Goal: Task Accomplishment & Management: Use online tool/utility

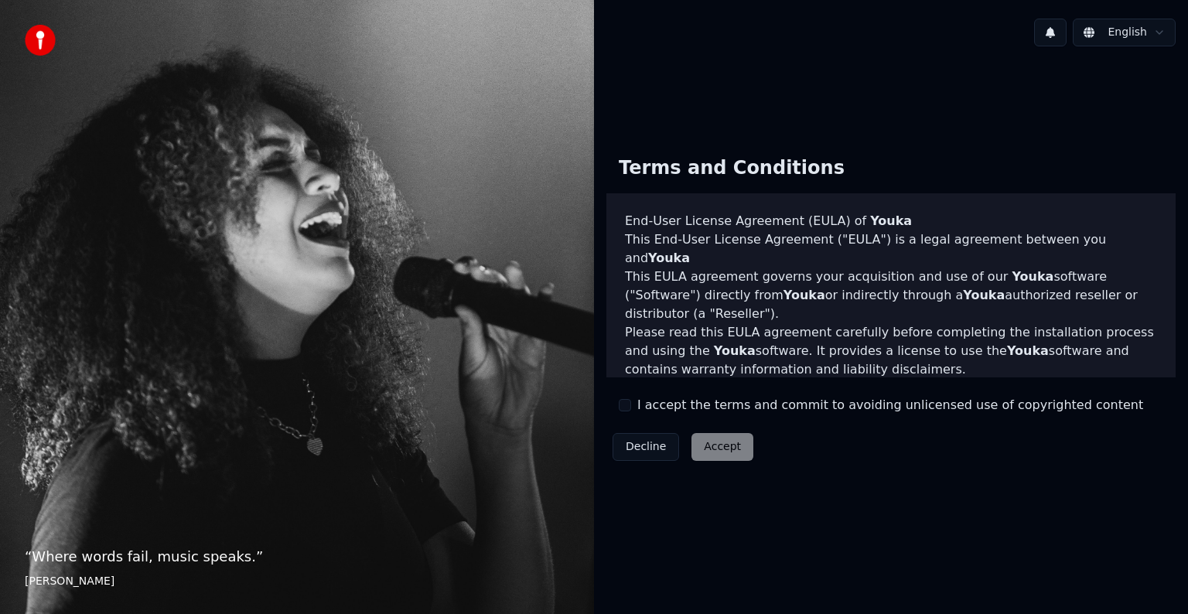
click at [625, 401] on button "I accept the terms and commit to avoiding unlicensed use of copyrighted content" at bounding box center [625, 405] width 12 height 12
click at [724, 445] on button "Accept" at bounding box center [722, 447] width 62 height 28
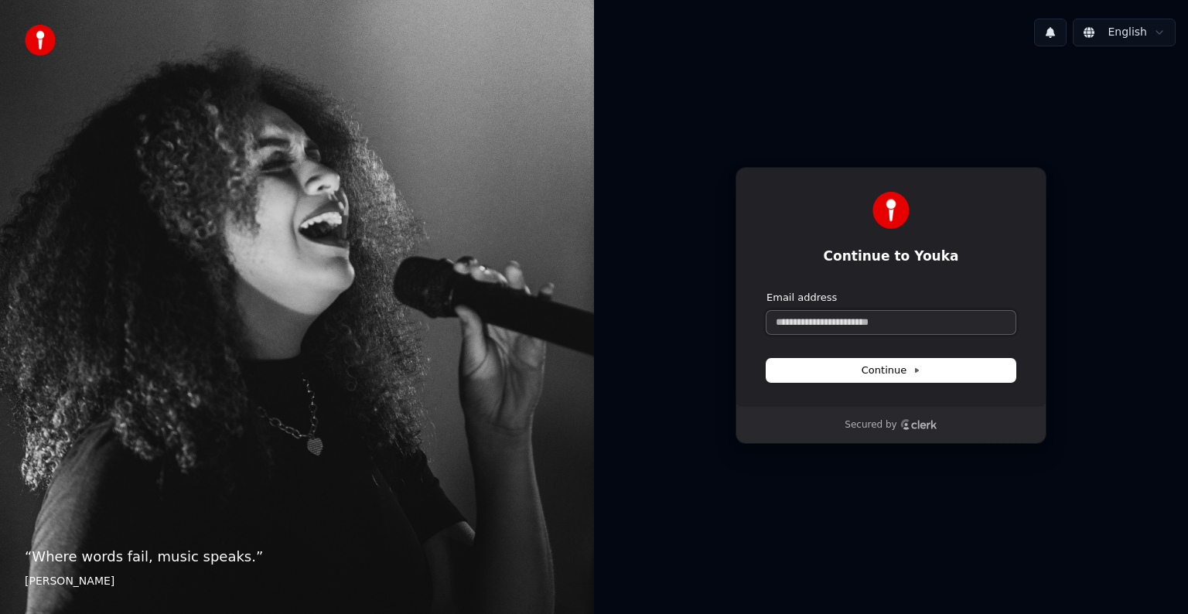
click at [906, 320] on input "Email address" at bounding box center [890, 322] width 249 height 23
click at [908, 367] on span "Continue" at bounding box center [890, 370] width 59 height 14
type input "**********"
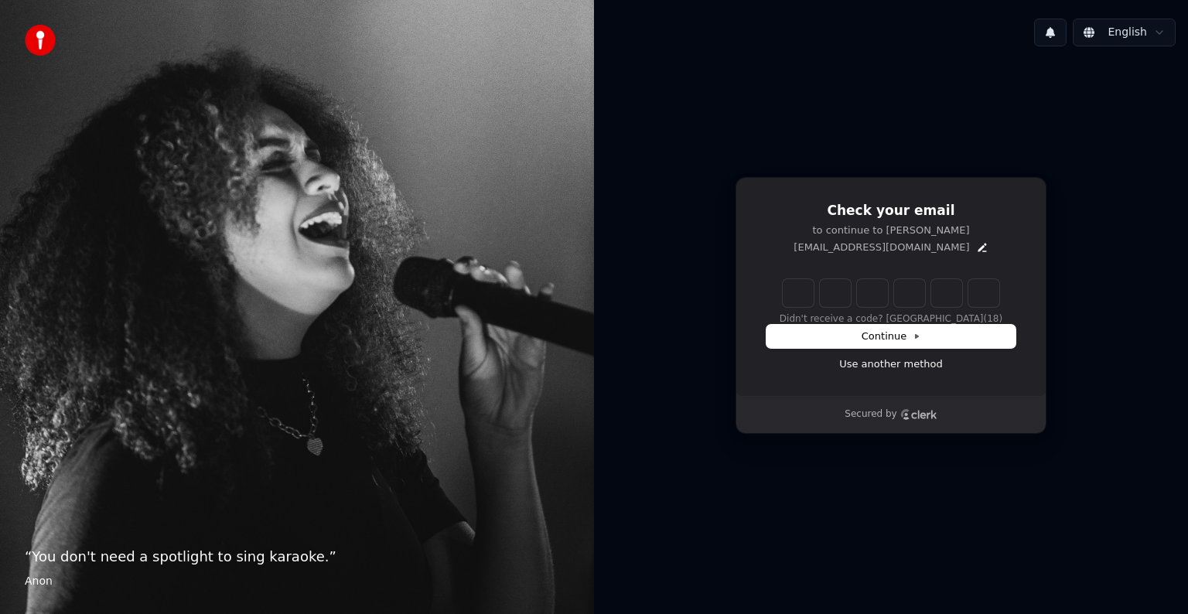
click at [804, 297] on input "Enter verification code" at bounding box center [890, 293] width 216 height 28
type input "******"
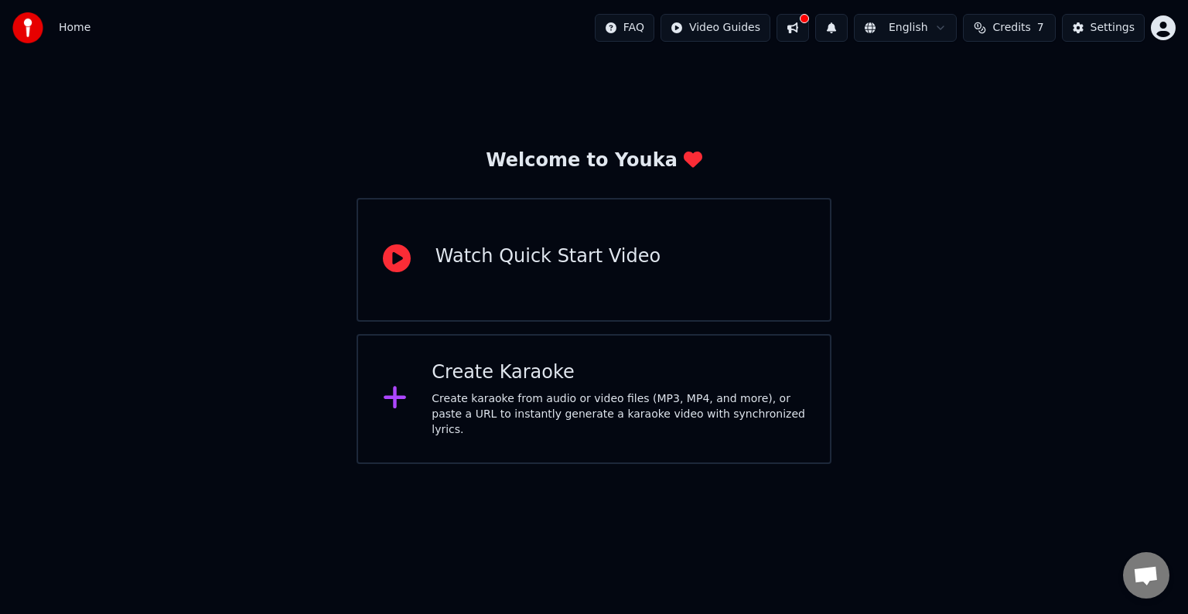
click at [808, 32] on button at bounding box center [792, 28] width 32 height 28
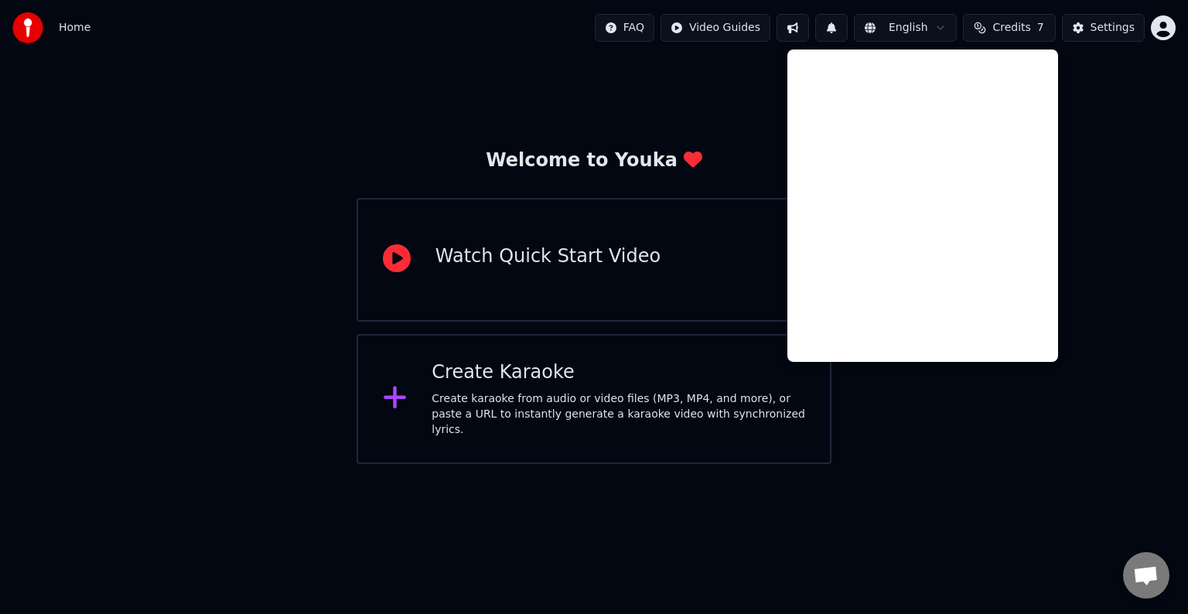
click at [1109, 135] on div "Welcome to Youka Watch Quick Start Video Create Karaoke Create karaoke from aud…" at bounding box center [594, 260] width 1188 height 408
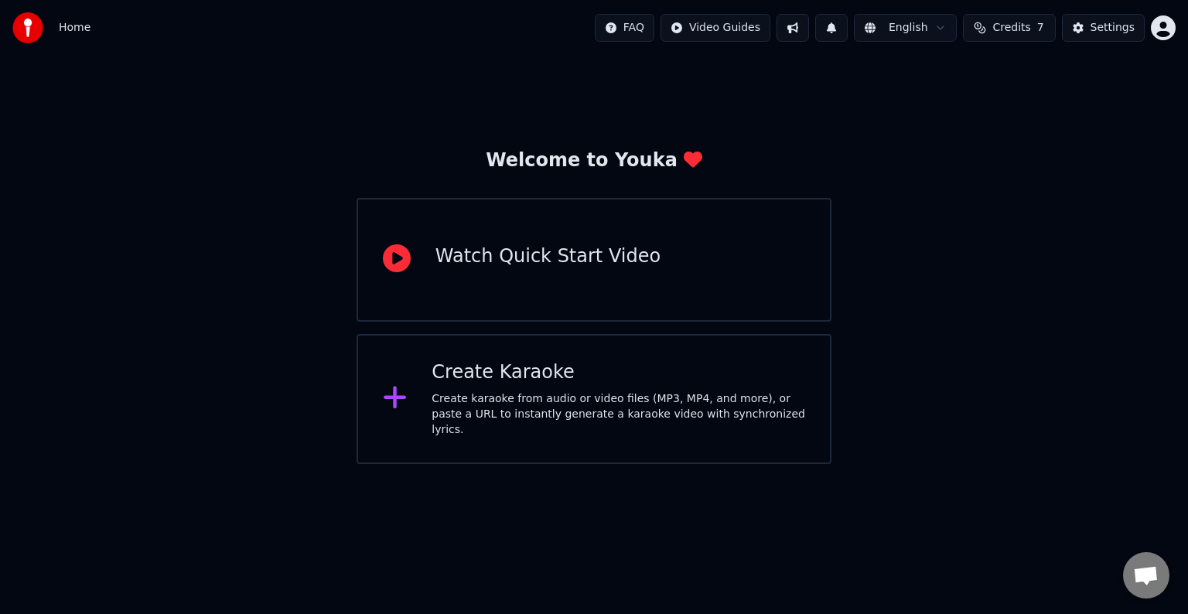
click at [1004, 22] on span "Credits" at bounding box center [1011, 27] width 38 height 15
click at [1044, 74] on th "Expiration (days)" at bounding box center [1070, 73] width 104 height 31
click at [1066, 100] on td "30" at bounding box center [1070, 103] width 104 height 28
click at [1011, 142] on button "Refresh" at bounding box center [1014, 144] width 80 height 28
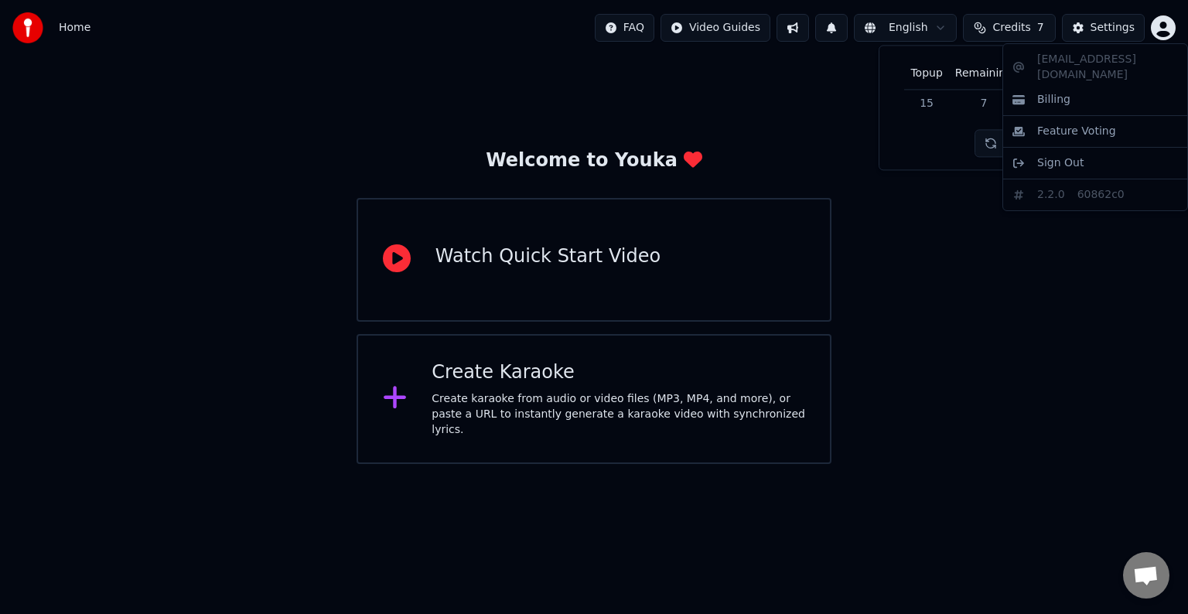
click at [1165, 23] on html "Home FAQ Video Guides English Credits 7 Settings Welcome to Youka Watch Quick S…" at bounding box center [594, 232] width 1188 height 464
click at [1031, 31] on html "Home FAQ Video Guides English Credits 7 Settings Welcome to Youka Watch Quick S…" at bounding box center [594, 232] width 1188 height 464
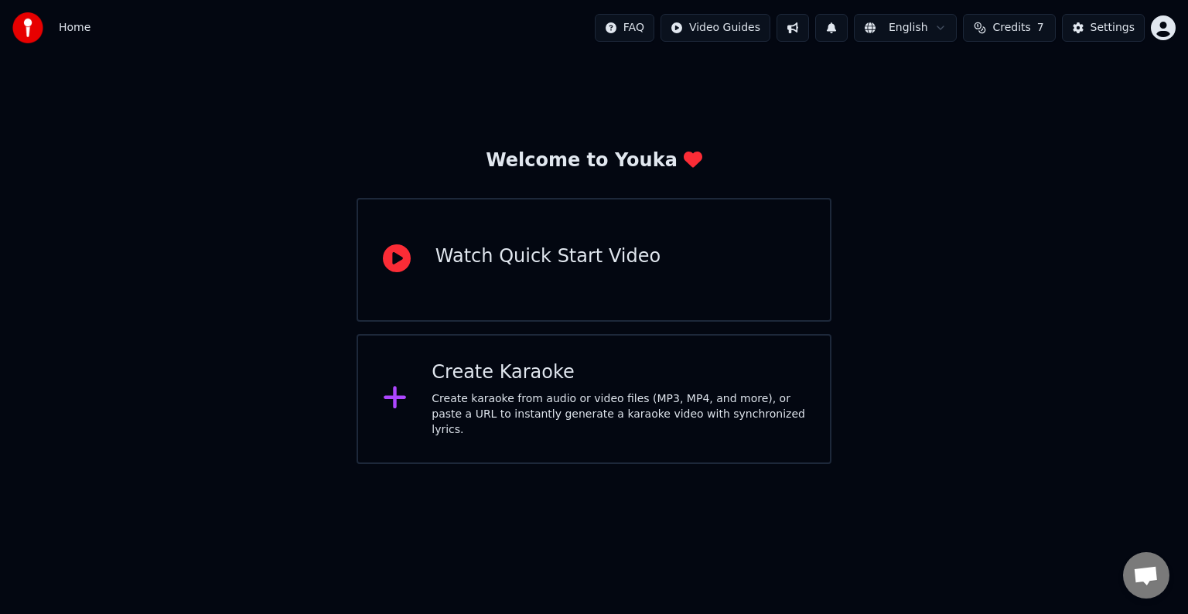
click at [582, 403] on div "Create karaoke from audio or video files (MP3, MP4, and more), or paste a URL t…" at bounding box center [617, 414] width 373 height 46
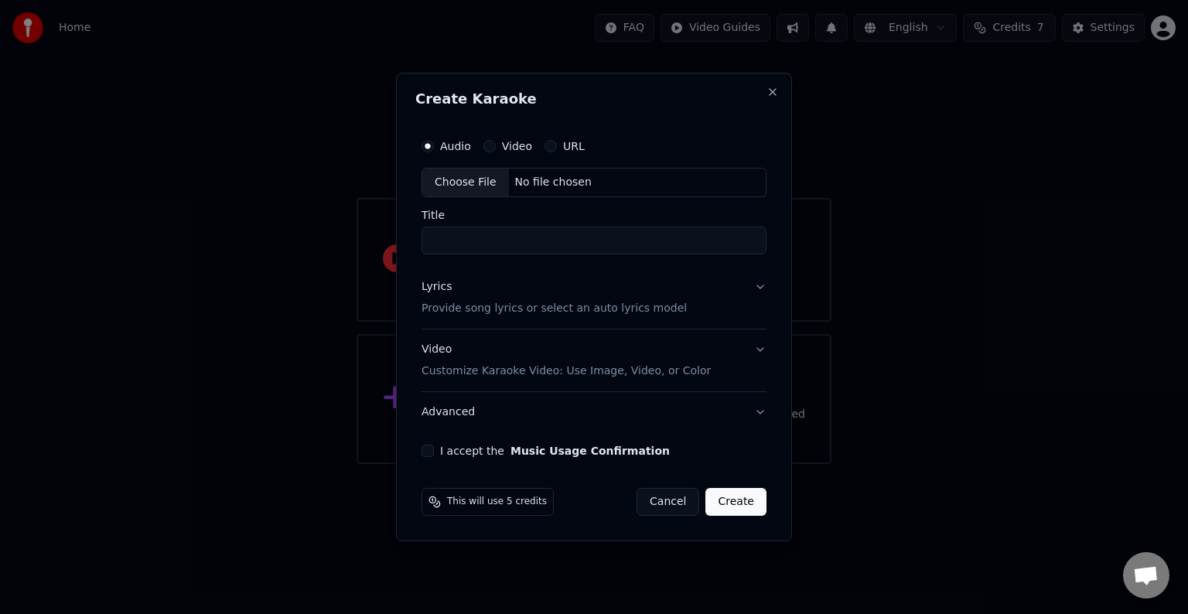
click at [764, 286] on button "Lyrics Provide song lyrics or select an auto lyrics model" at bounding box center [593, 298] width 345 height 62
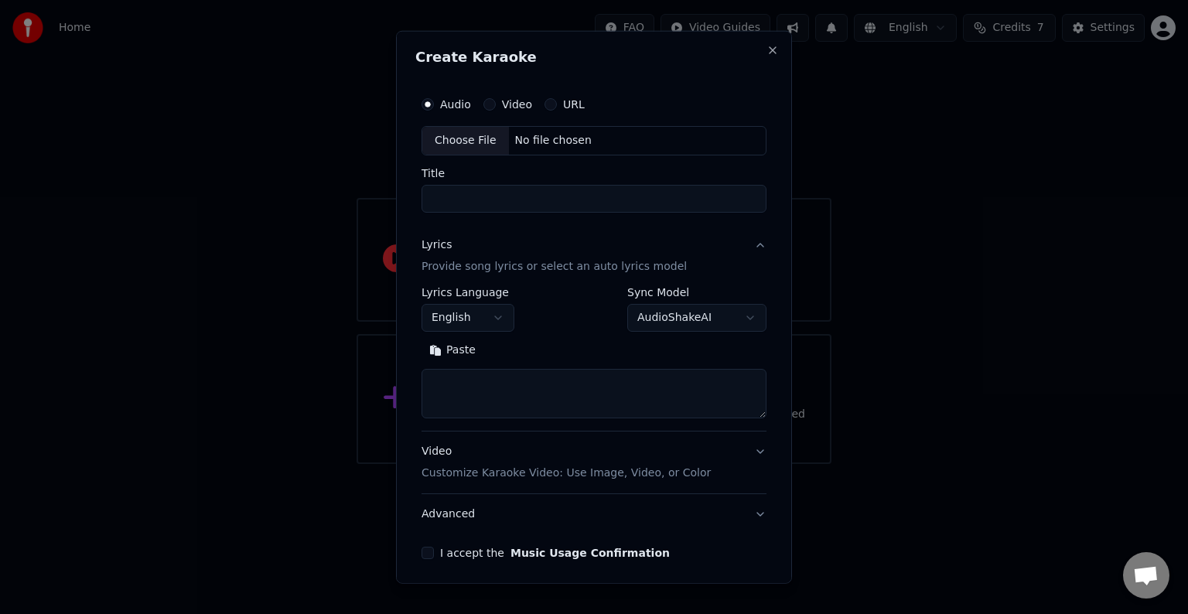
click at [503, 312] on button "English" at bounding box center [467, 318] width 93 height 28
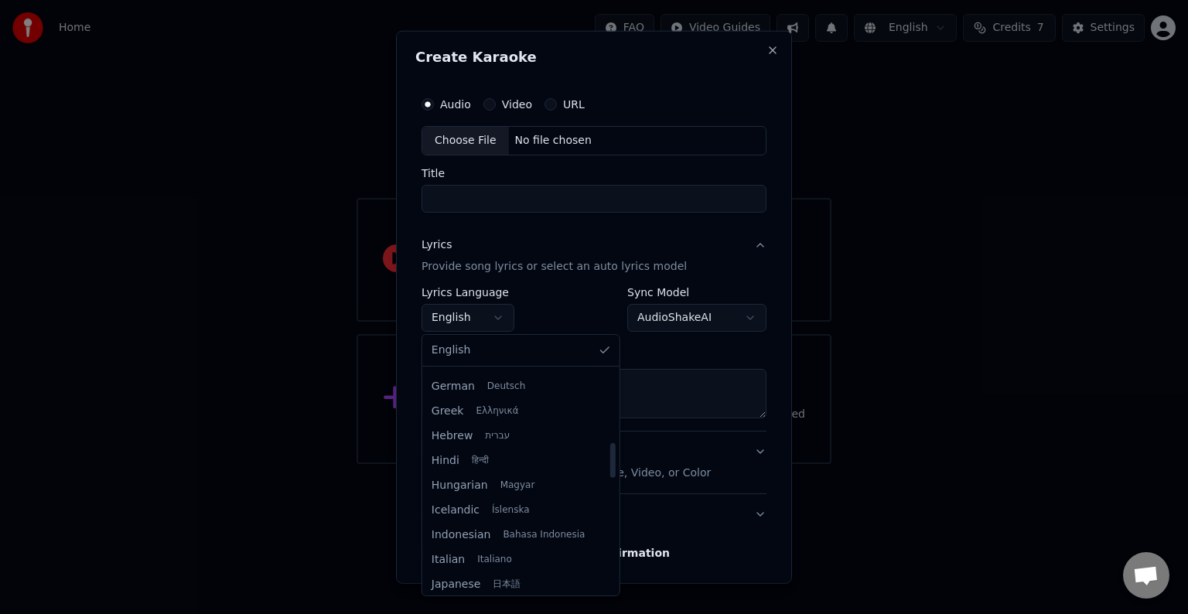
scroll to position [464, 0]
select select "**"
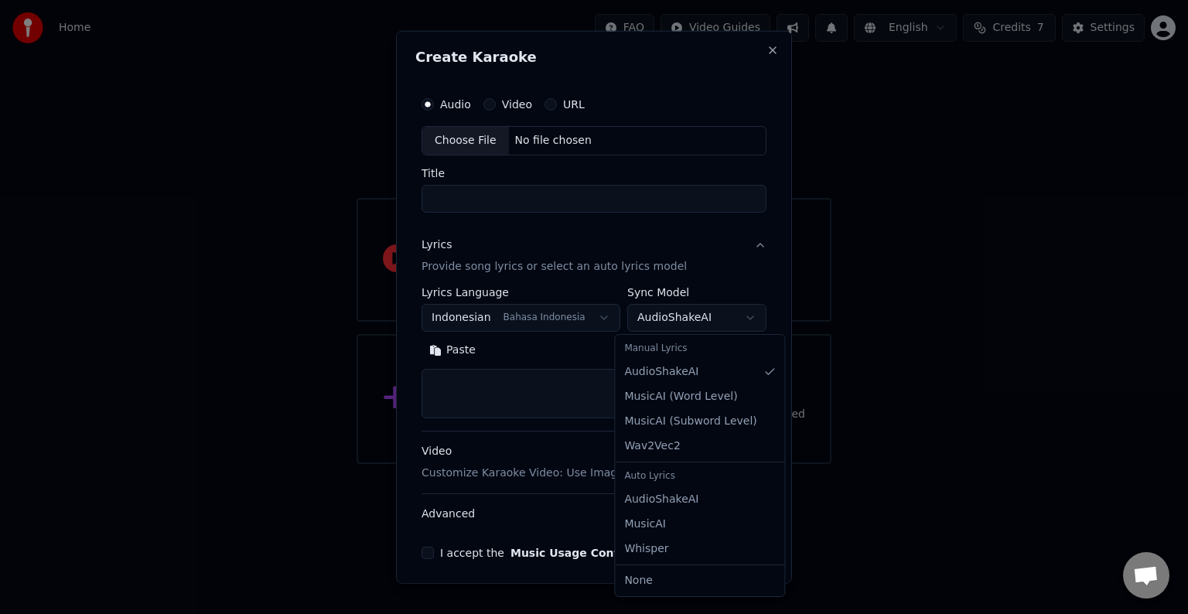
click at [729, 313] on body "**********" at bounding box center [594, 232] width 1188 height 464
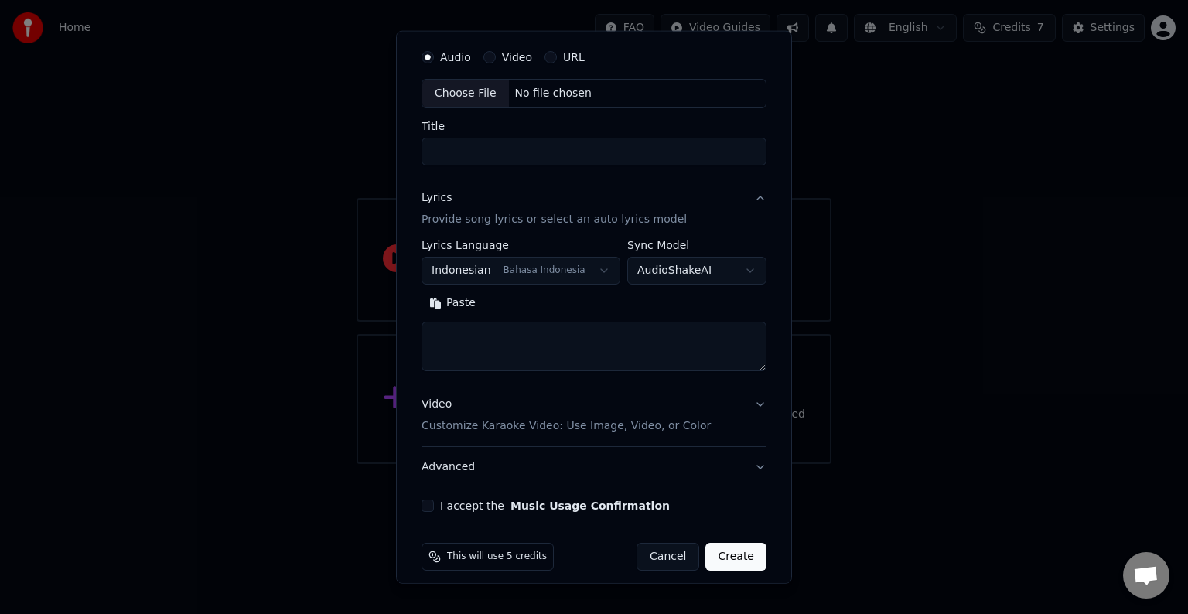
scroll to position [59, 0]
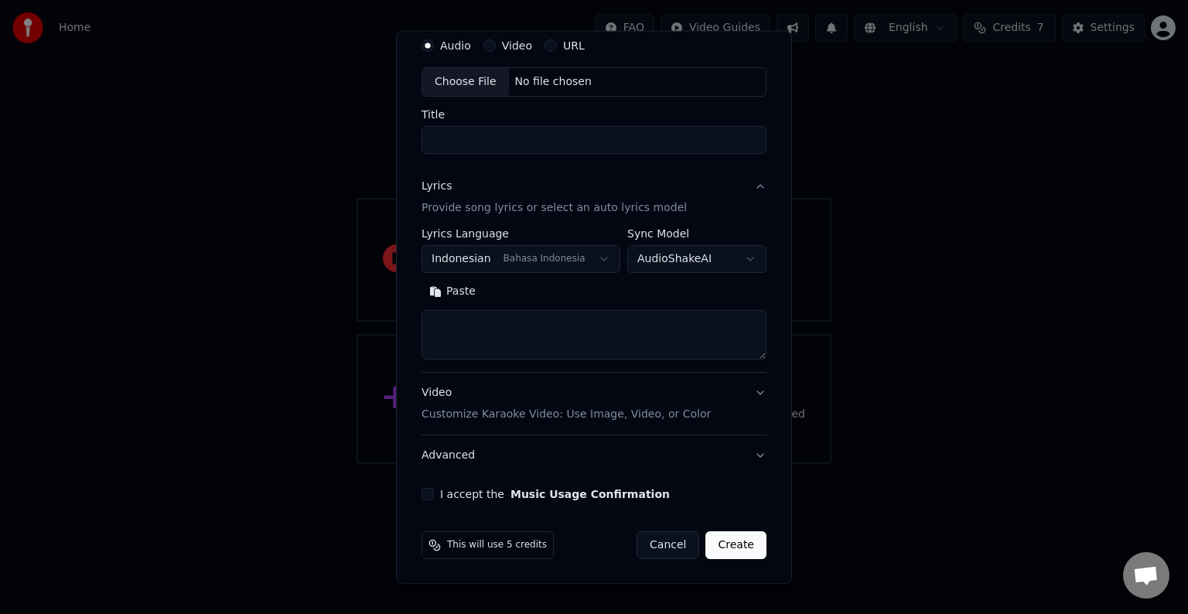
click at [690, 401] on button "Video Customize Karaoke Video: Use Image, Video, or Color" at bounding box center [593, 404] width 345 height 62
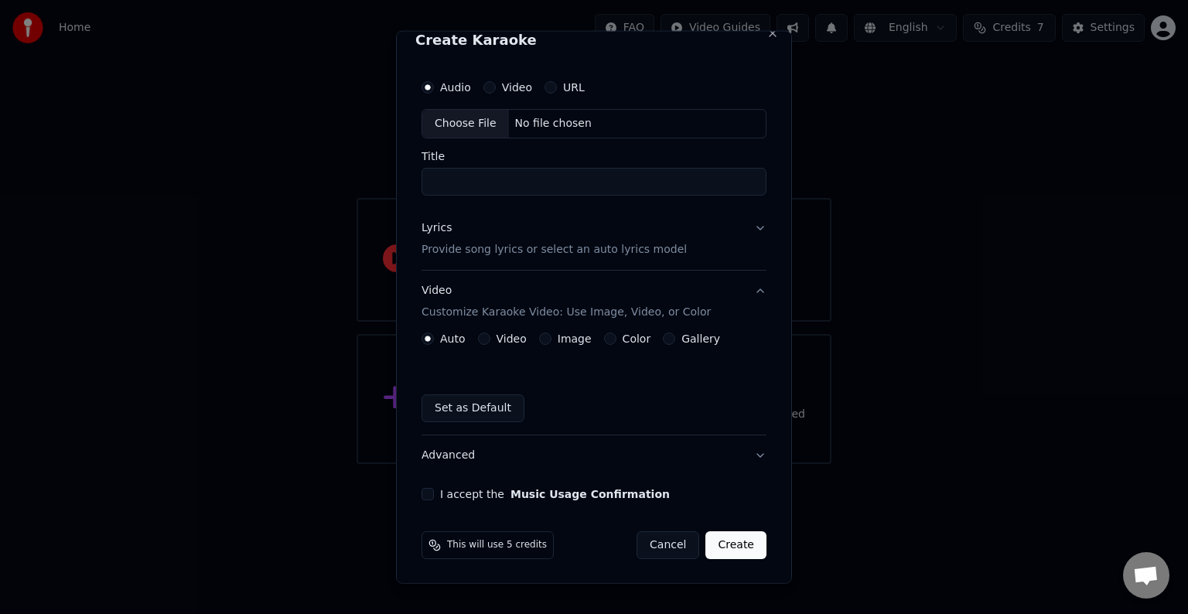
scroll to position [0, 0]
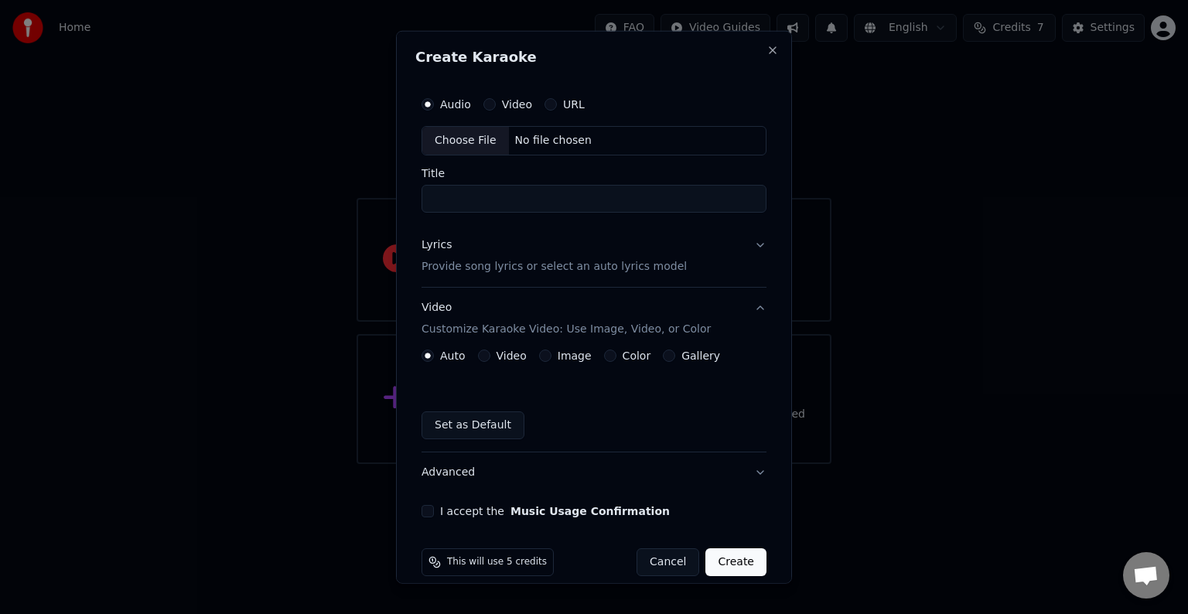
click at [748, 241] on button "Lyrics Provide song lyrics or select an auto lyrics model" at bounding box center [593, 256] width 345 height 62
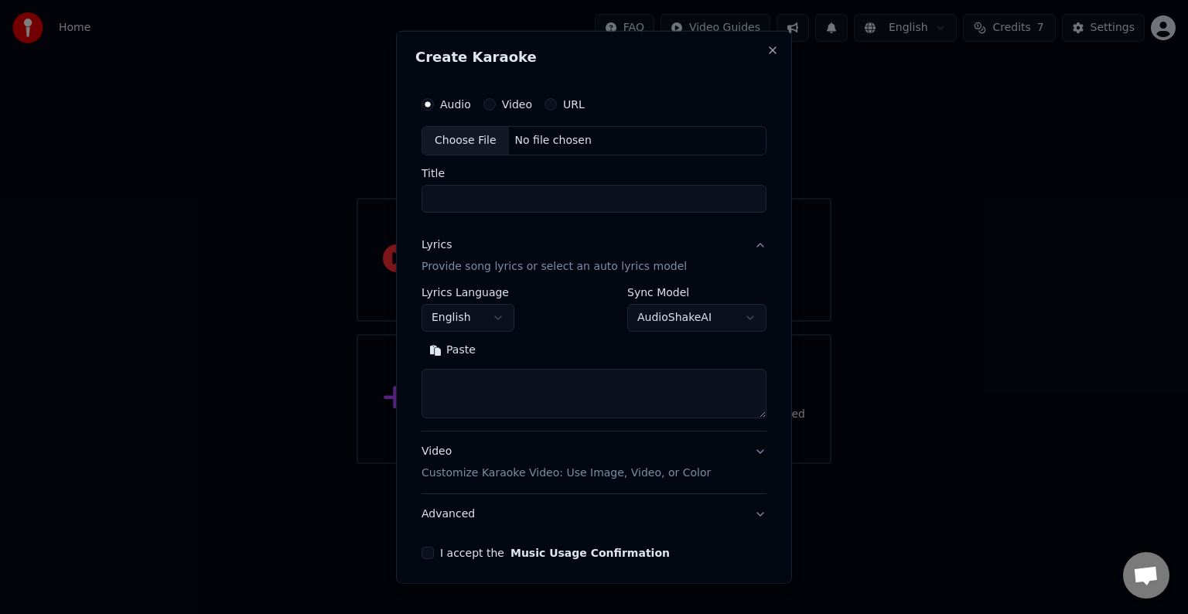
scroll to position [59, 0]
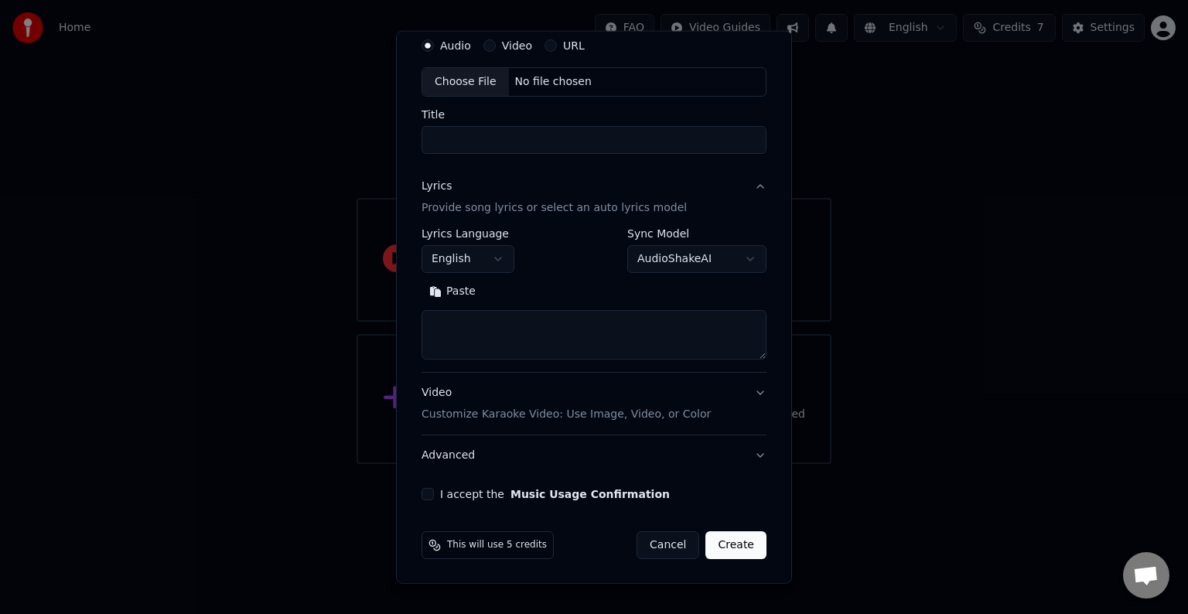
click at [719, 394] on button "Video Customize Karaoke Video: Use Image, Video, or Color" at bounding box center [593, 404] width 345 height 62
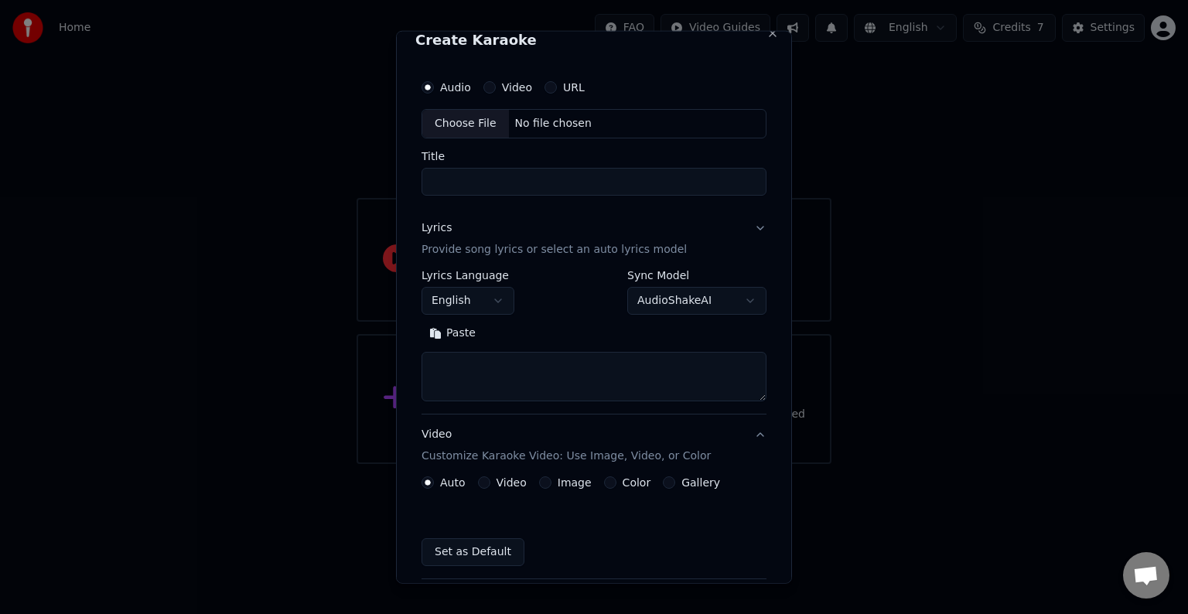
scroll to position [17, 0]
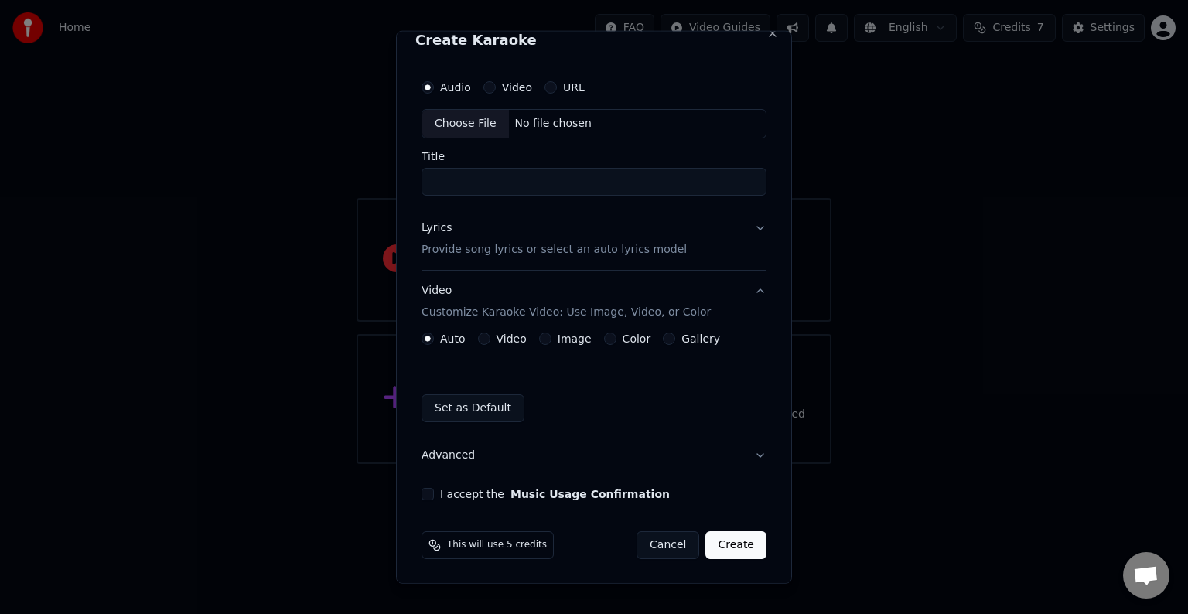
click at [428, 491] on button "I accept the Music Usage Confirmation" at bounding box center [427, 494] width 12 height 12
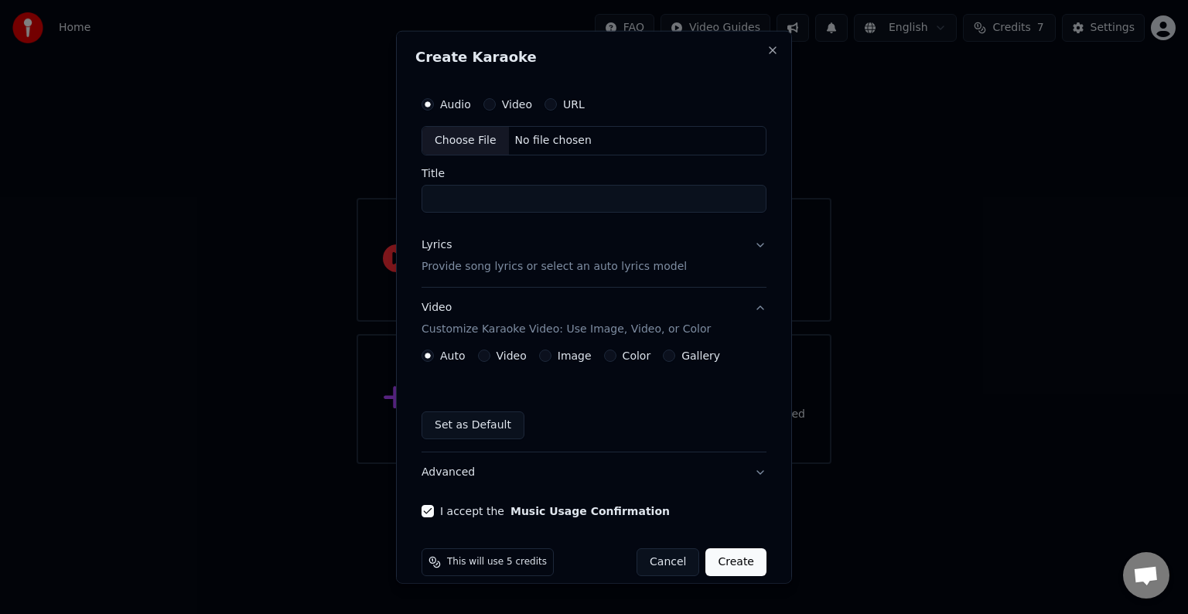
click at [569, 144] on div "No file chosen" at bounding box center [553, 140] width 89 height 15
click at [742, 479] on button "Advanced" at bounding box center [593, 472] width 345 height 40
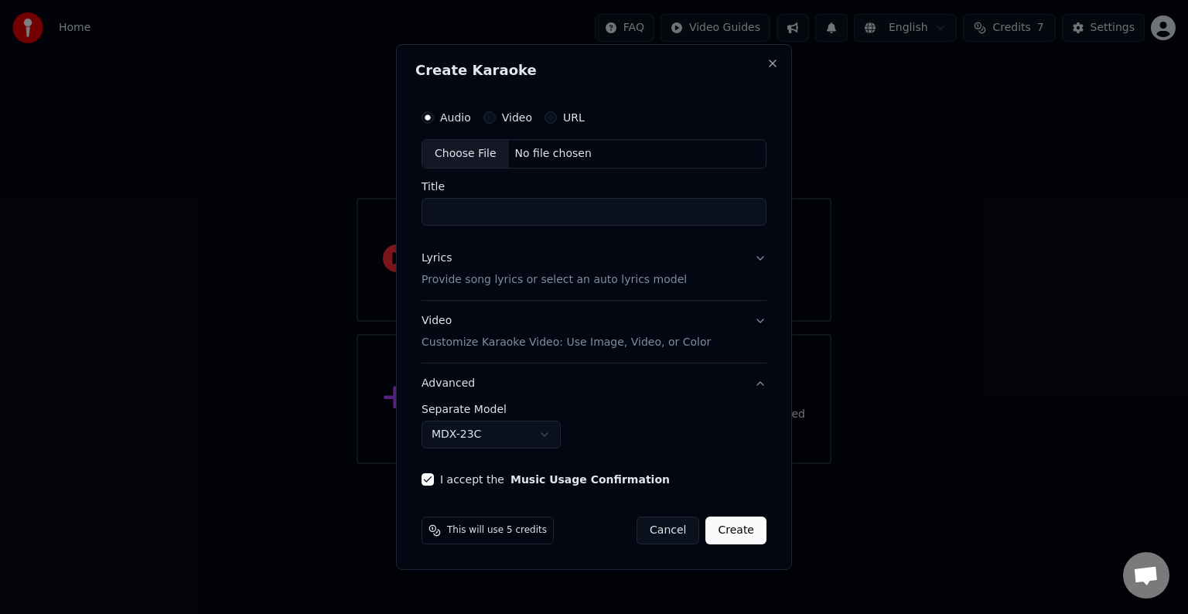
click at [767, 390] on div "**********" at bounding box center [593, 294] width 357 height 396
drag, startPoint x: 756, startPoint y: 374, endPoint x: 761, endPoint y: 382, distance: 9.0
click at [756, 377] on button "Advanced" at bounding box center [593, 383] width 345 height 40
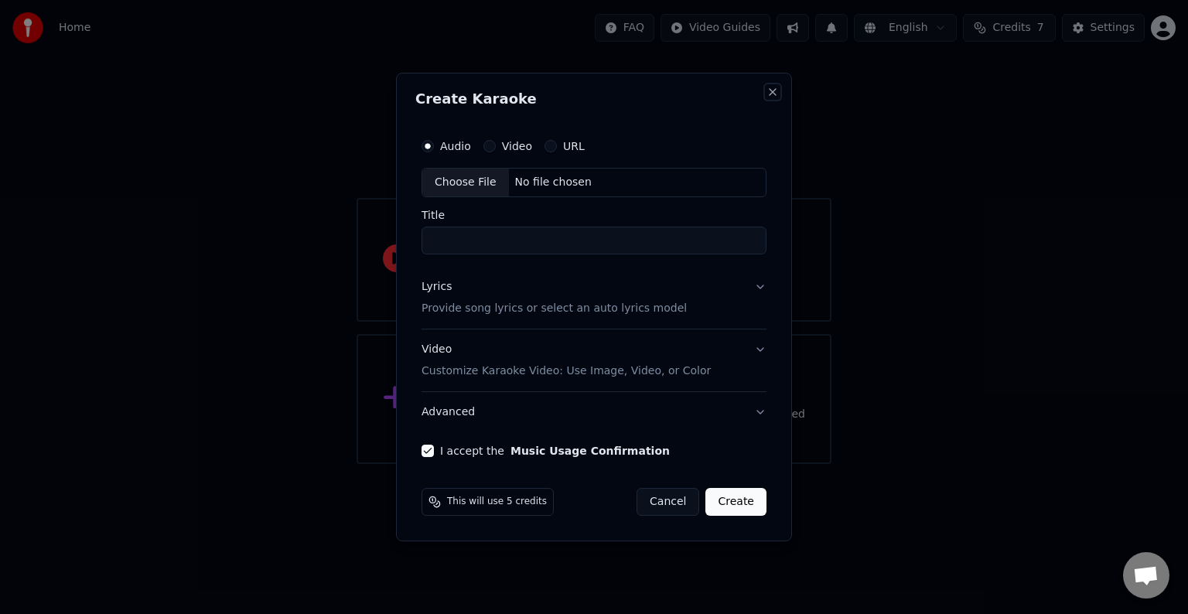
click at [774, 95] on button "Close" at bounding box center [772, 92] width 12 height 12
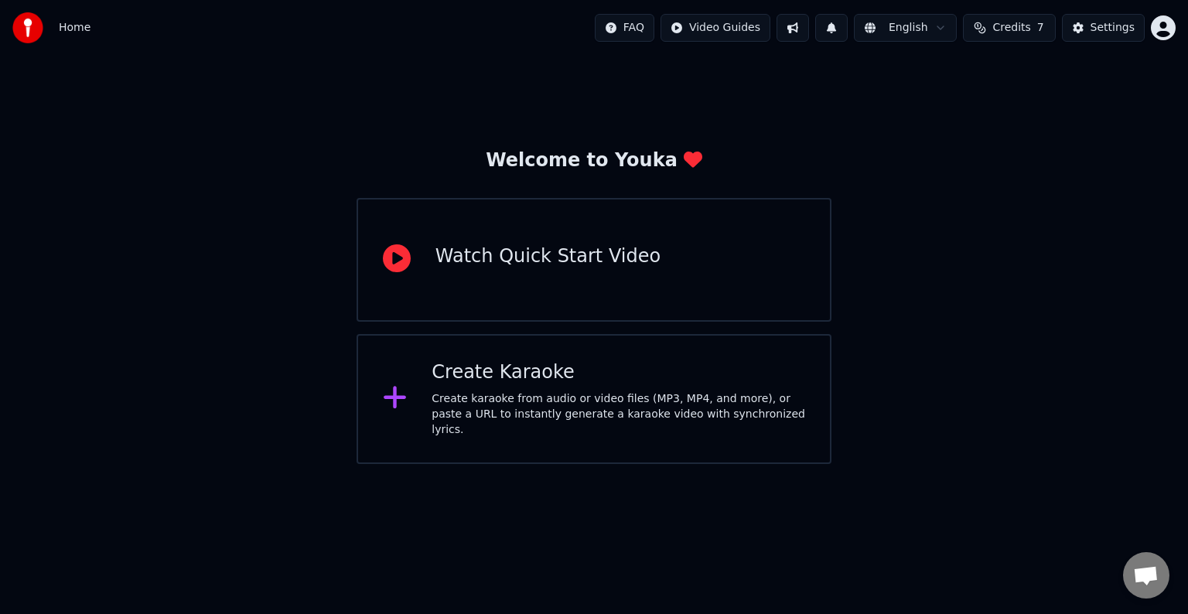
click at [1042, 31] on span "7" at bounding box center [1040, 27] width 7 height 15
click at [795, 31] on button at bounding box center [792, 28] width 32 height 28
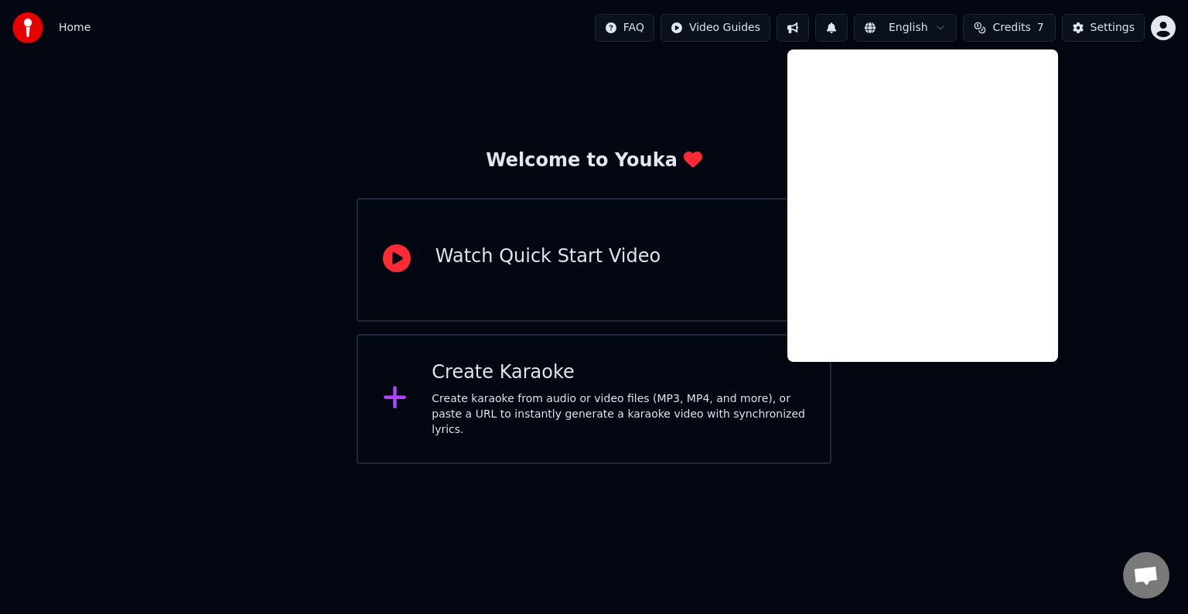
click at [795, 31] on button at bounding box center [792, 28] width 32 height 28
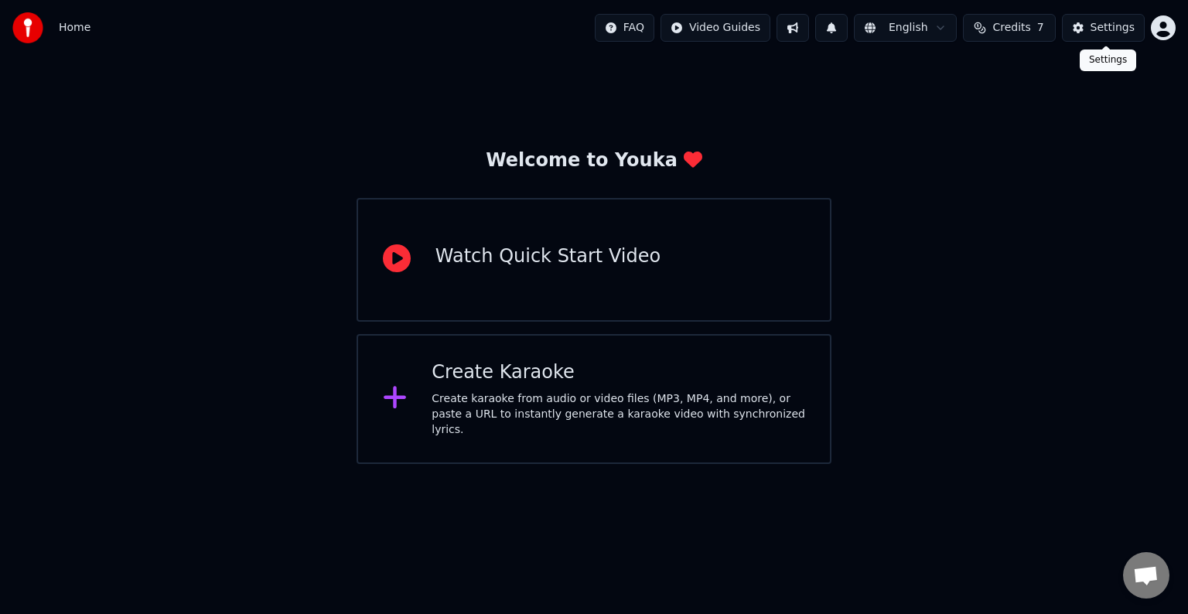
click at [1110, 28] on div "Settings" at bounding box center [1112, 27] width 44 height 15
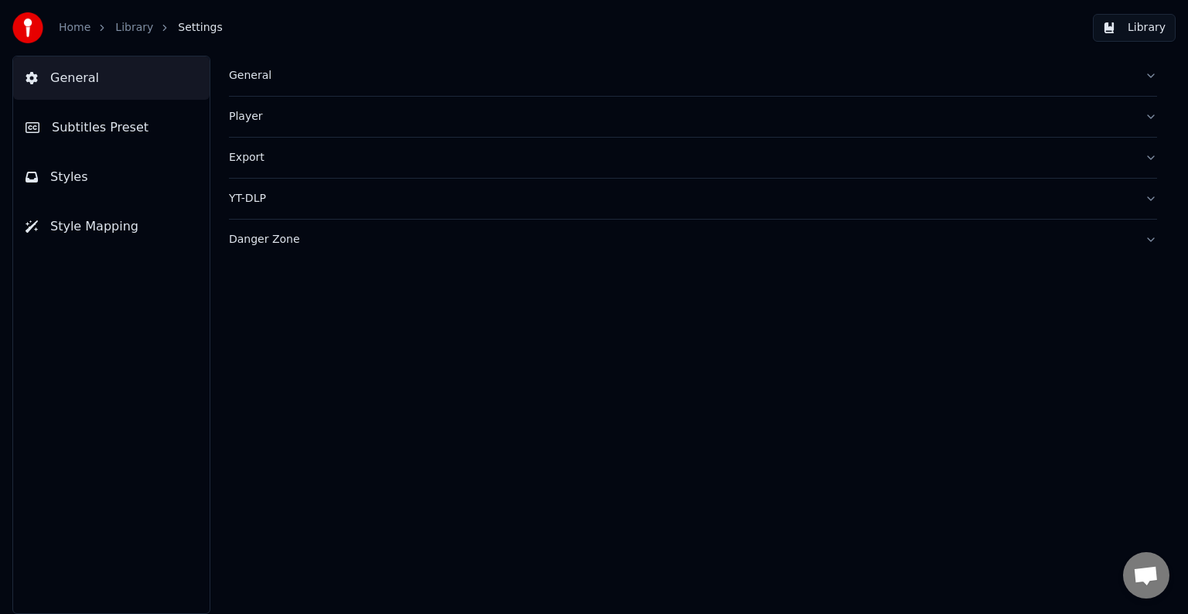
click at [17, 35] on img at bounding box center [27, 27] width 31 height 31
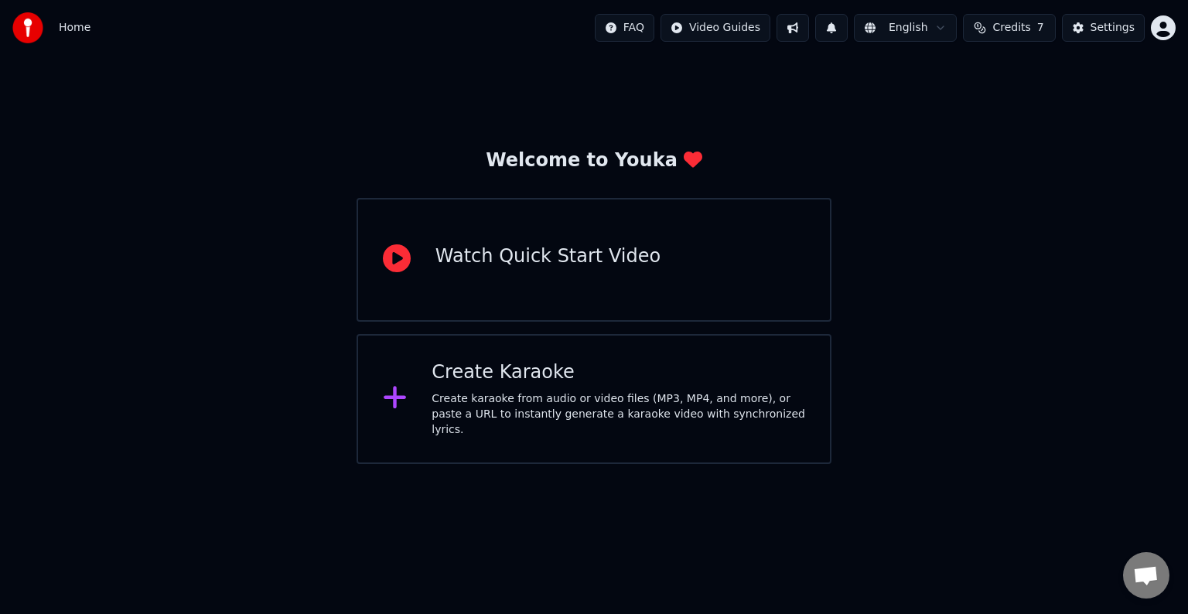
click at [1028, 29] on span "Credits" at bounding box center [1011, 27] width 38 height 15
click at [942, 82] on th "Topup" at bounding box center [926, 73] width 44 height 31
click at [942, 70] on th "Topup" at bounding box center [926, 73] width 44 height 31
click at [996, 69] on th "Remaining" at bounding box center [984, 73] width 70 height 31
click at [948, 104] on td "15" at bounding box center [926, 103] width 44 height 28
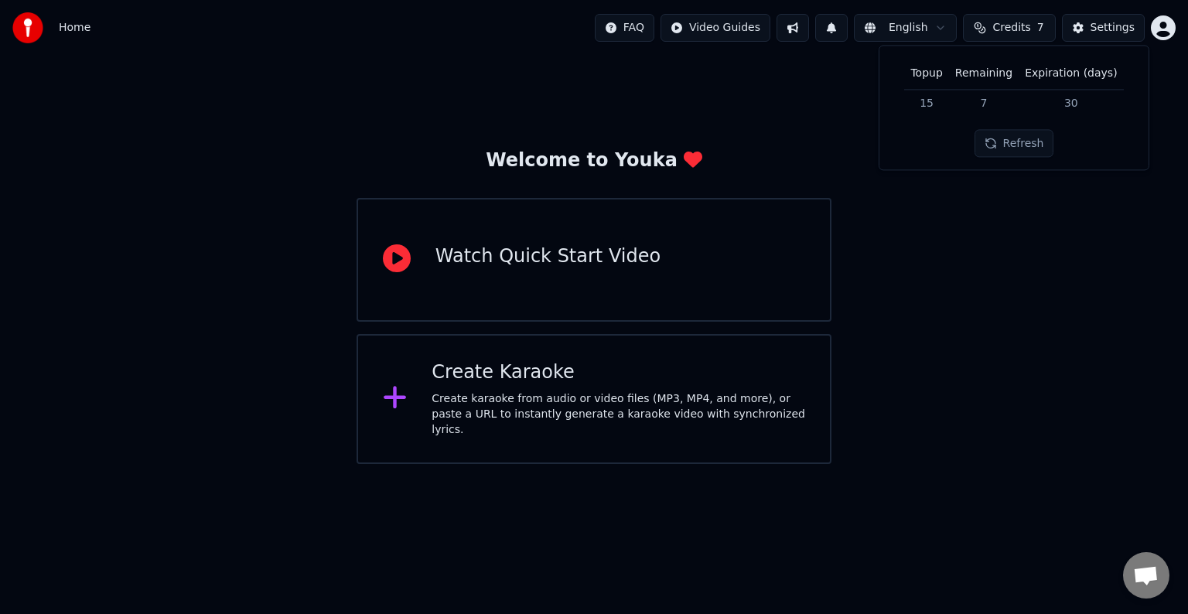
click at [990, 99] on td "7" at bounding box center [984, 103] width 70 height 28
click at [1084, 99] on td "30" at bounding box center [1070, 103] width 104 height 28
click at [31, 28] on img at bounding box center [27, 27] width 31 height 31
click at [1160, 31] on html "Home FAQ Video Guides English Credits 7 Settings Welcome to Youka Watch Quick S…" at bounding box center [594, 232] width 1188 height 464
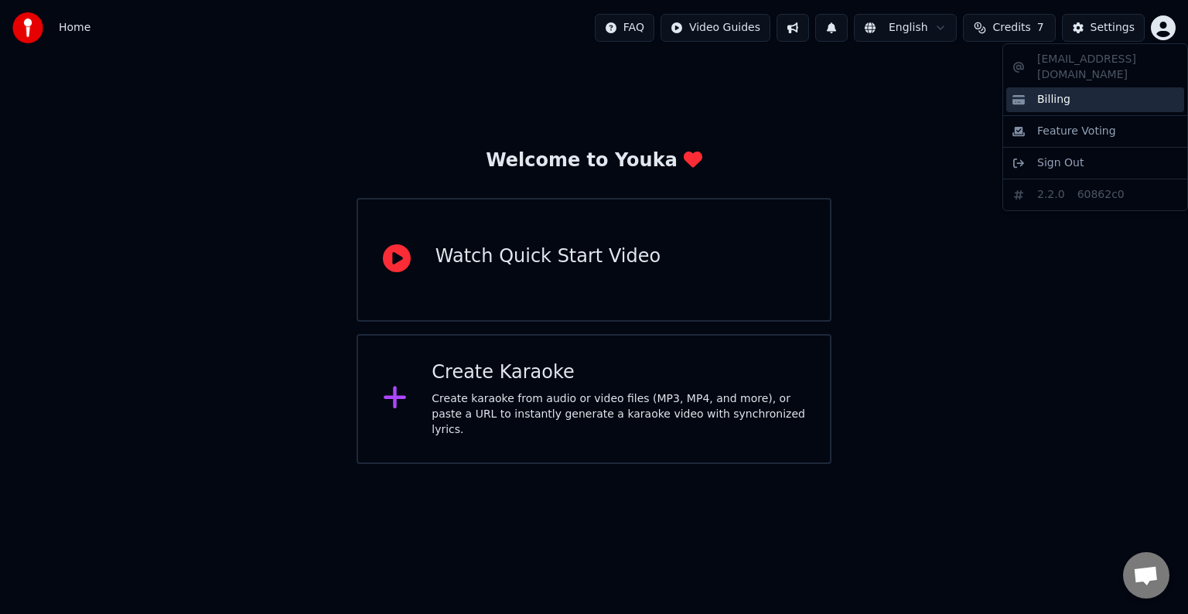
click at [1064, 92] on span "Billing" at bounding box center [1053, 99] width 33 height 15
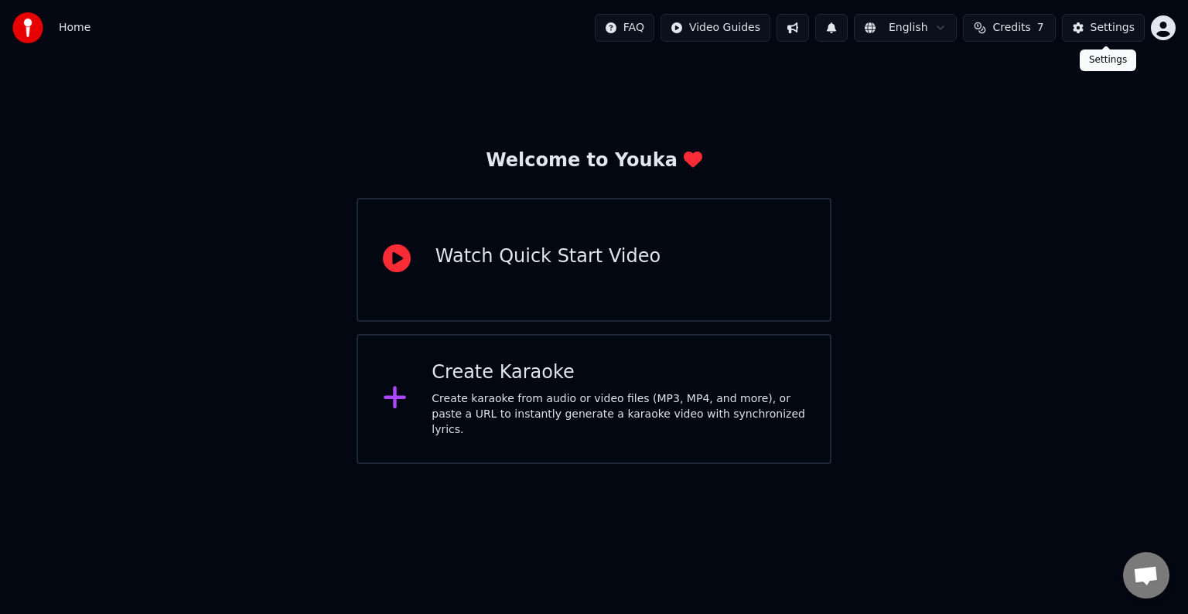
click at [1098, 26] on div "Settings" at bounding box center [1112, 27] width 44 height 15
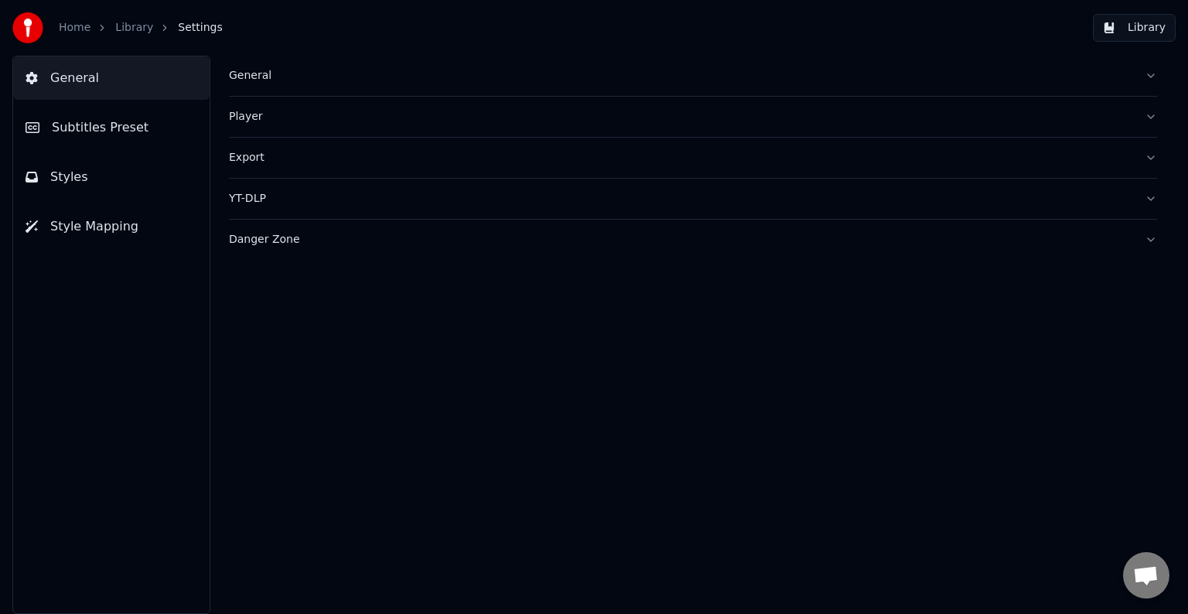
click at [76, 216] on button "Style Mapping" at bounding box center [111, 226] width 196 height 43
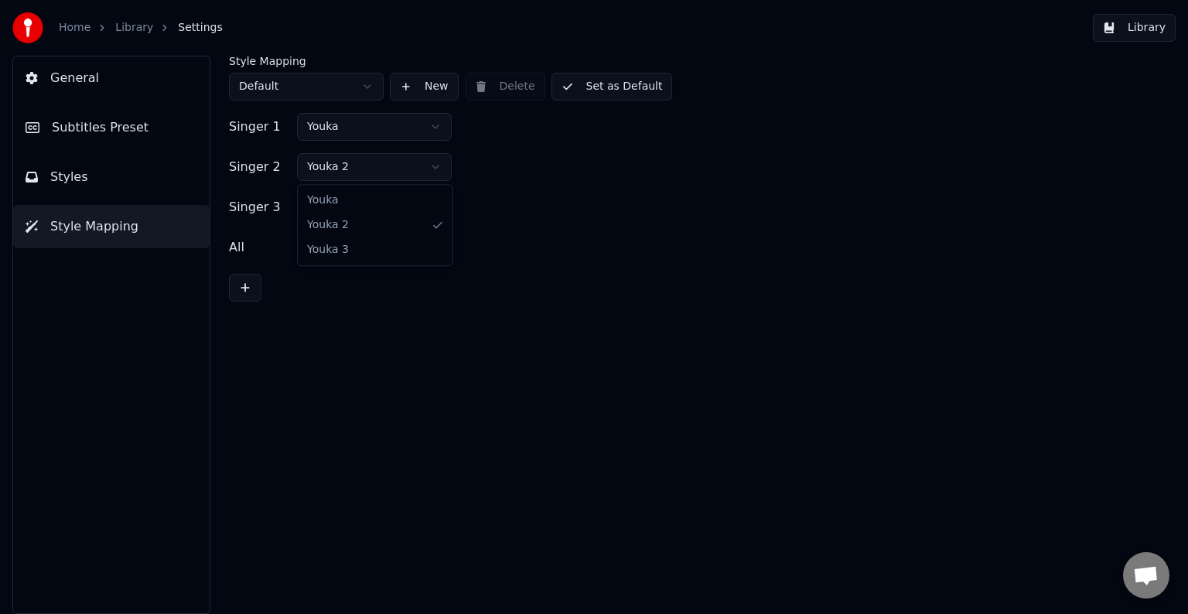
click at [433, 171] on html "Home Library Settings Library General Subtitles Preset Styles Style Mapping Sty…" at bounding box center [594, 307] width 1188 height 614
click at [434, 121] on html "Home Library Settings Library General Subtitles Preset Styles Style Mapping Sty…" at bounding box center [594, 307] width 1188 height 614
click at [404, 80] on button "New" at bounding box center [424, 87] width 69 height 28
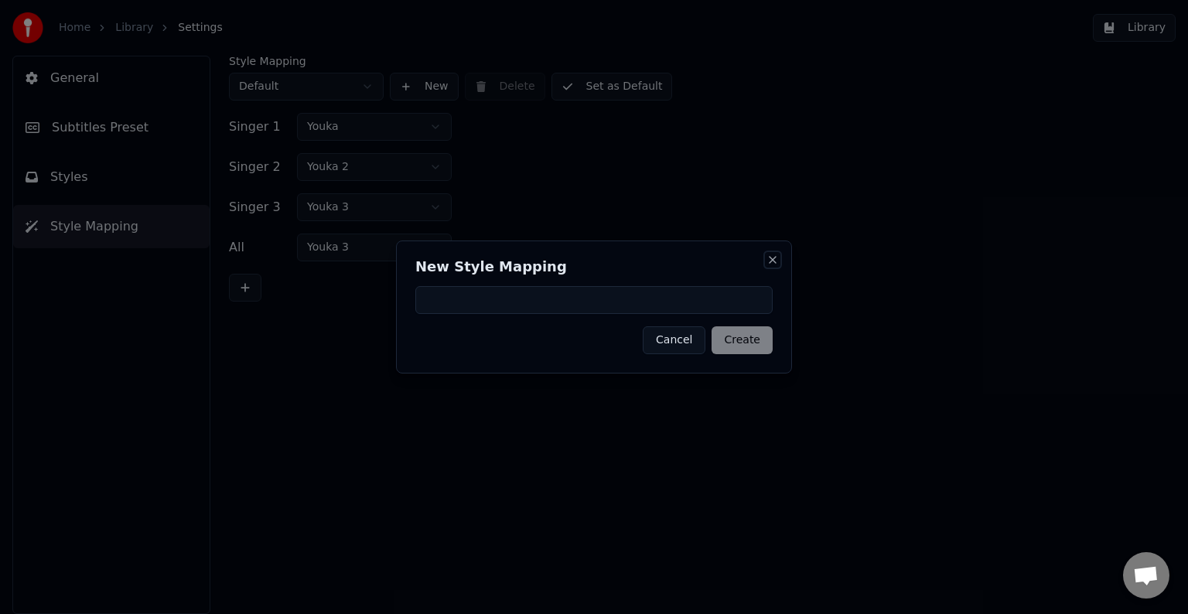
click at [769, 261] on button "Close" at bounding box center [772, 260] width 12 height 12
